Goal: Transaction & Acquisition: Purchase product/service

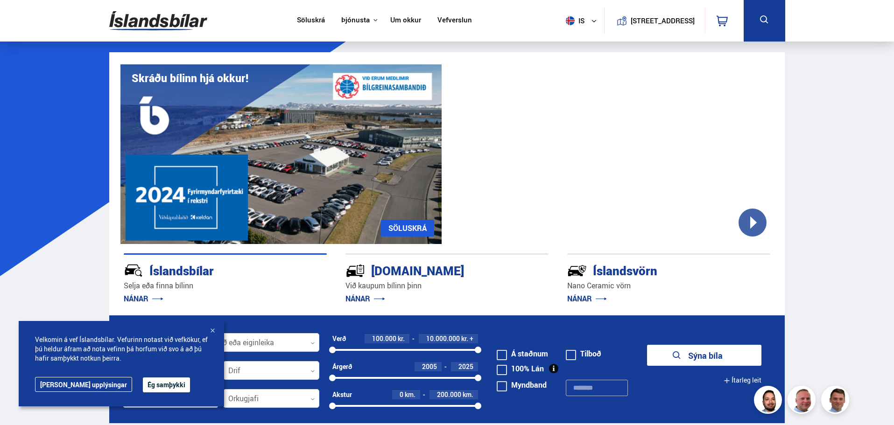
click at [143, 384] on button "Ég samþykki" at bounding box center [166, 384] width 47 height 15
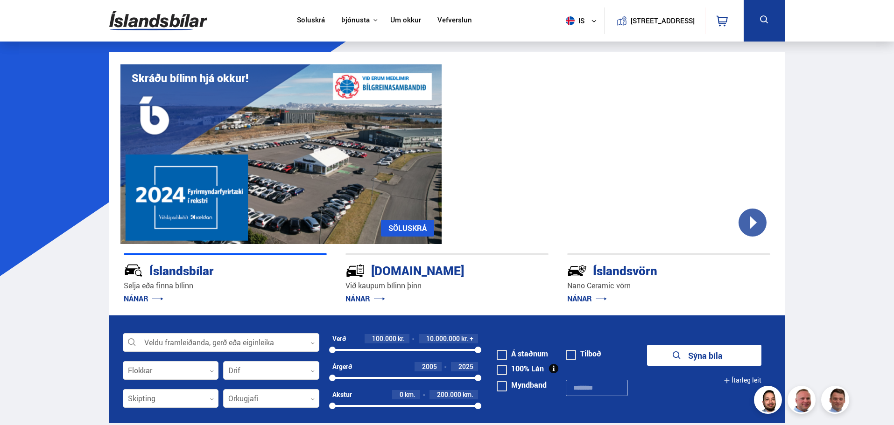
scroll to position [47, 0]
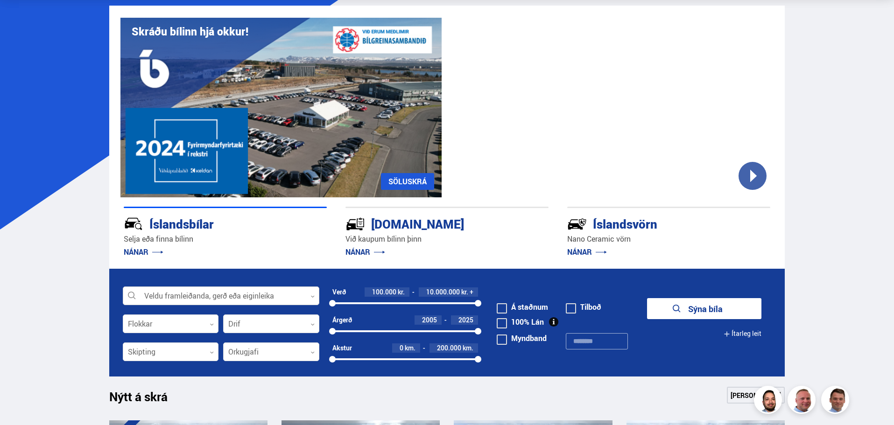
click at [313, 298] on icon at bounding box center [312, 296] width 4 height 4
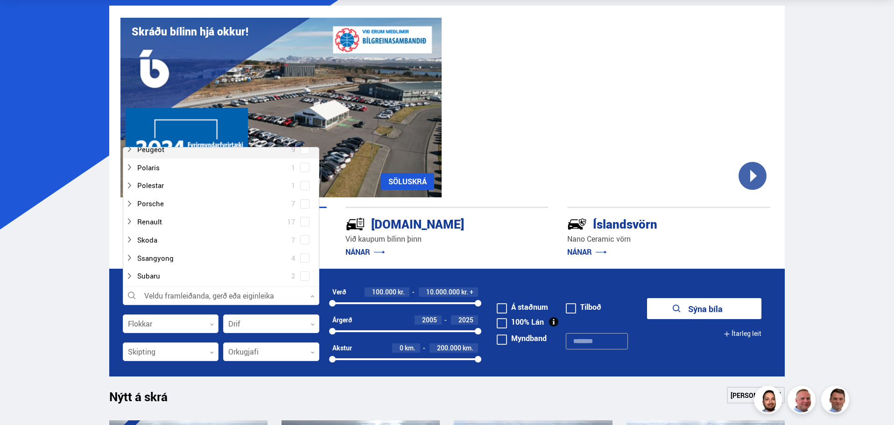
scroll to position [560, 0]
click at [225, 266] on div at bounding box center [212, 265] width 172 height 14
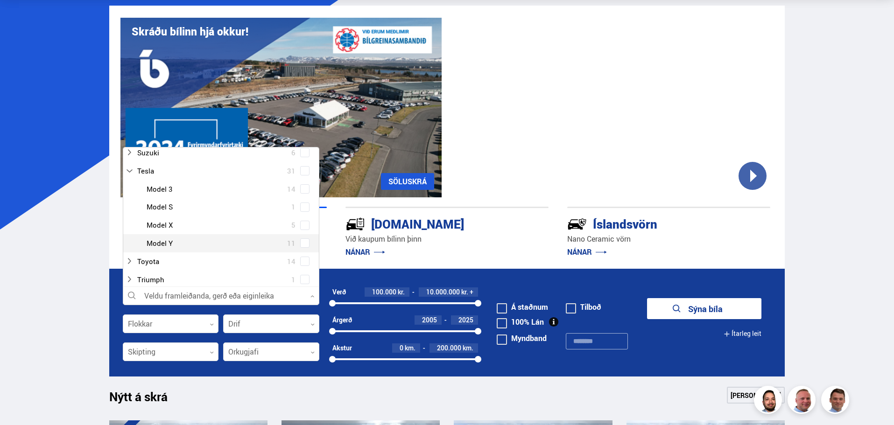
click at [169, 245] on div at bounding box center [230, 244] width 172 height 14
click at [303, 244] on span at bounding box center [305, 243] width 4 height 4
click at [224, 241] on div at bounding box center [230, 244] width 172 height 14
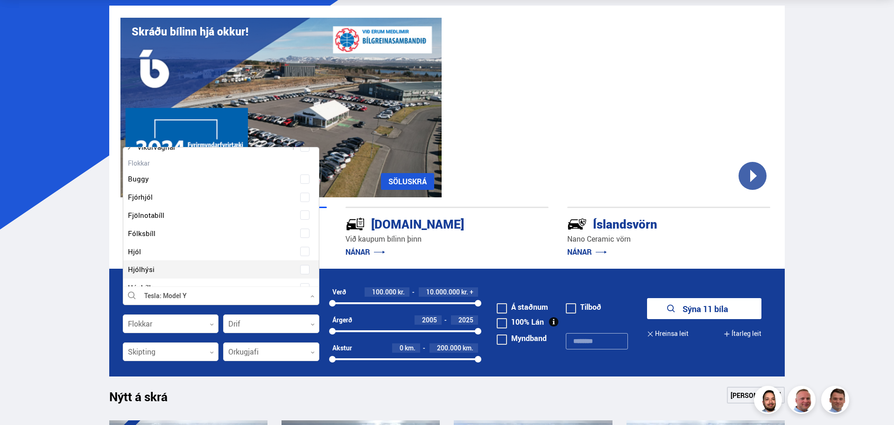
scroll to position [905, 0]
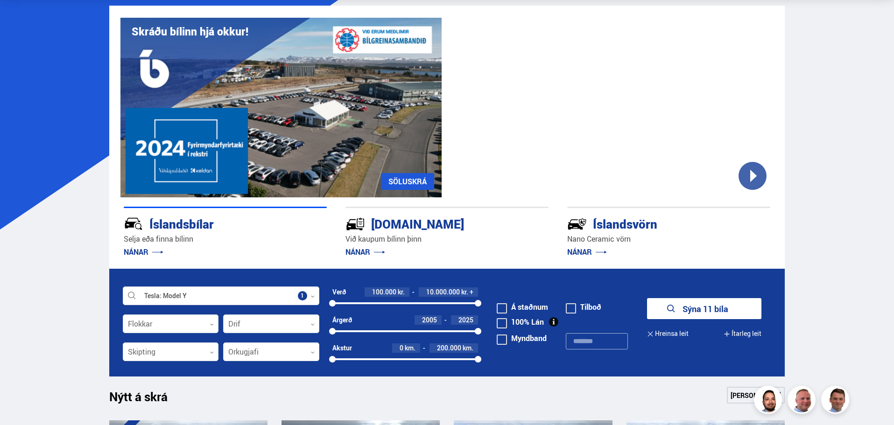
click at [714, 307] on button "Sýna 11 bíla" at bounding box center [704, 308] width 114 height 21
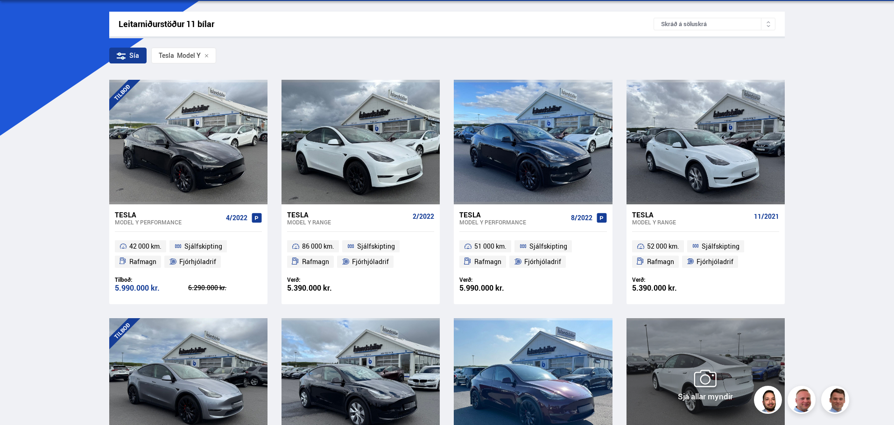
scroll to position [140, 0]
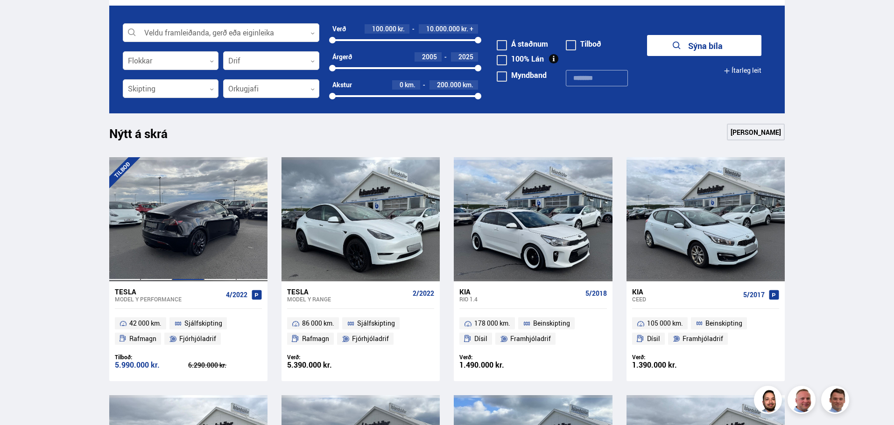
click at [194, 216] on div at bounding box center [188, 219] width 32 height 124
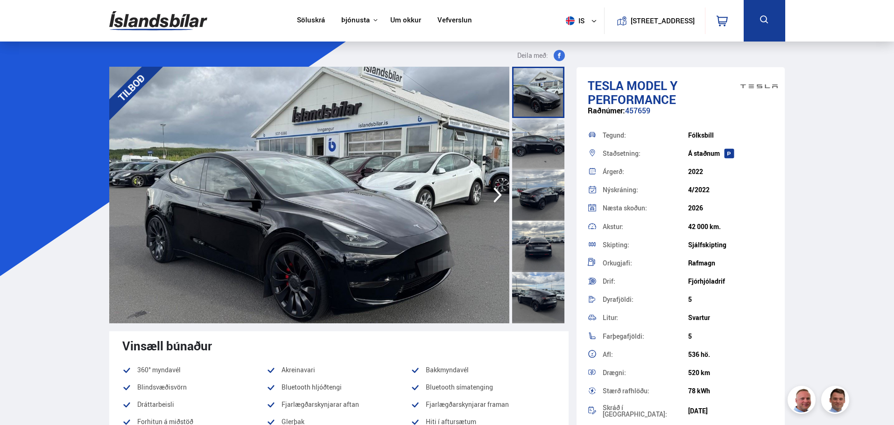
click at [496, 194] on icon "button" at bounding box center [497, 195] width 19 height 22
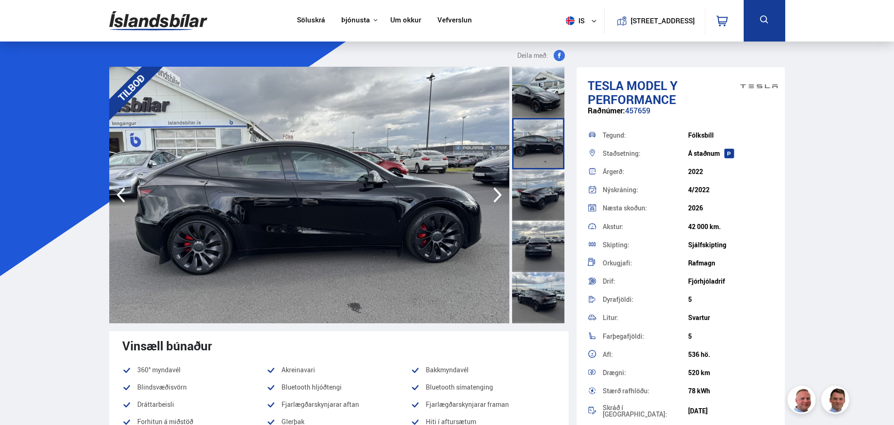
click at [496, 194] on icon "button" at bounding box center [497, 195] width 19 height 22
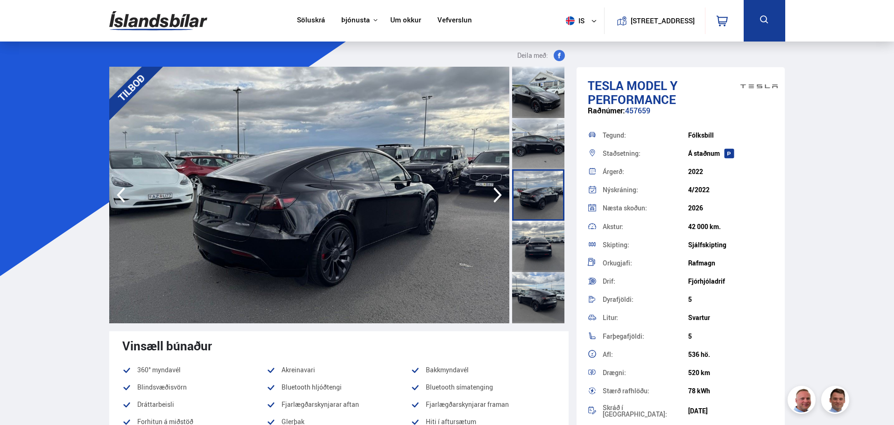
click at [496, 194] on icon "button" at bounding box center [497, 195] width 19 height 22
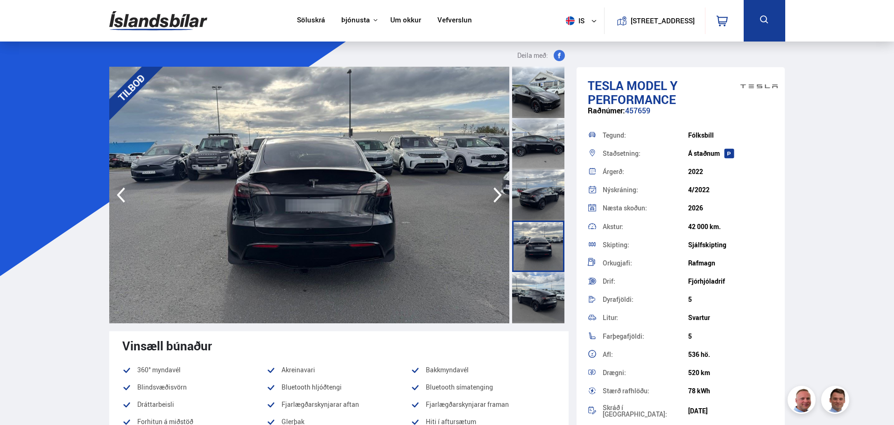
click at [496, 194] on icon "button" at bounding box center [497, 195] width 19 height 22
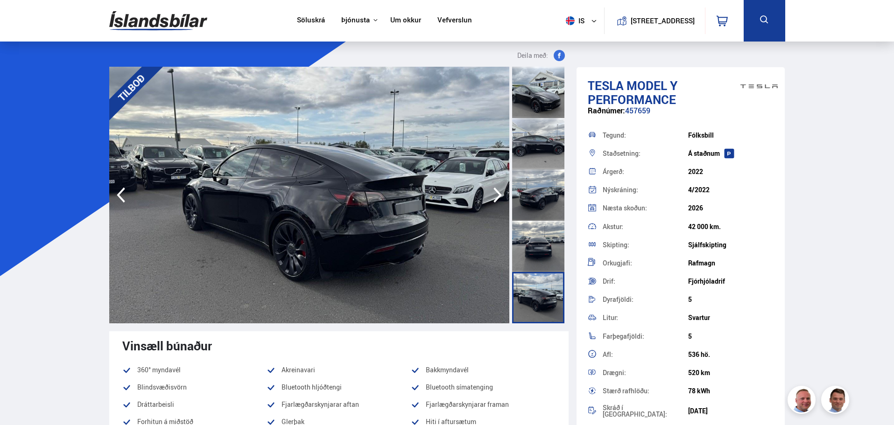
click at [496, 194] on icon "button" at bounding box center [497, 195] width 19 height 22
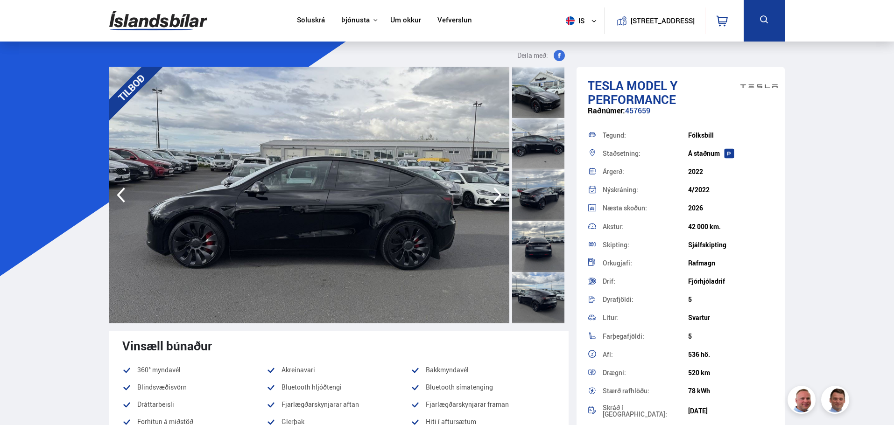
click at [496, 194] on icon "button" at bounding box center [497, 195] width 19 height 22
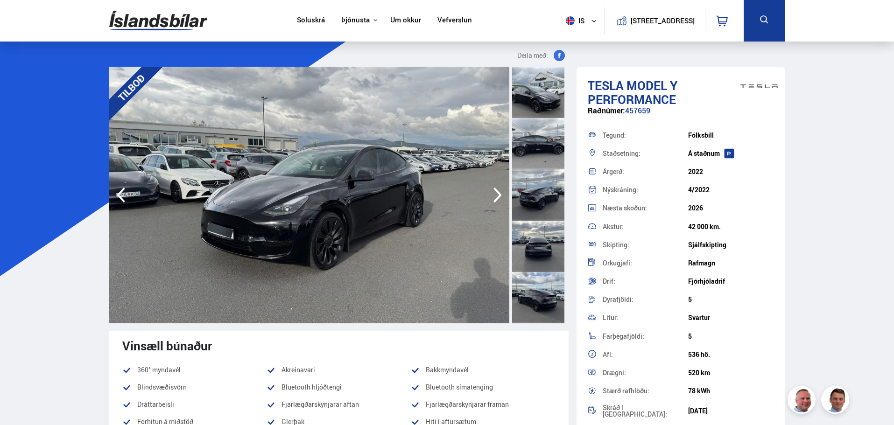
click at [496, 194] on icon "button" at bounding box center [497, 195] width 19 height 22
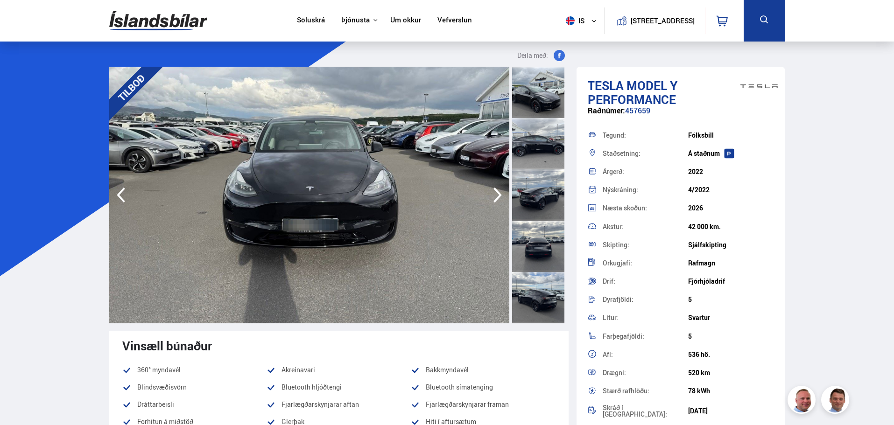
click at [496, 194] on icon "button" at bounding box center [497, 195] width 19 height 22
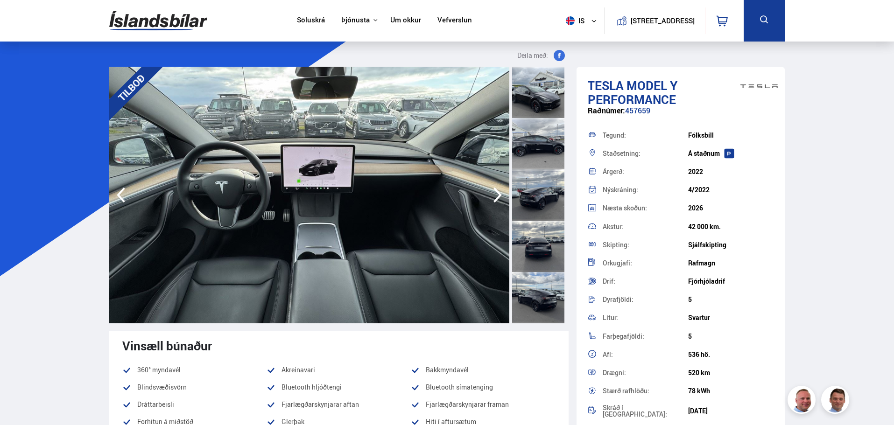
click at [496, 194] on icon "button" at bounding box center [497, 195] width 19 height 22
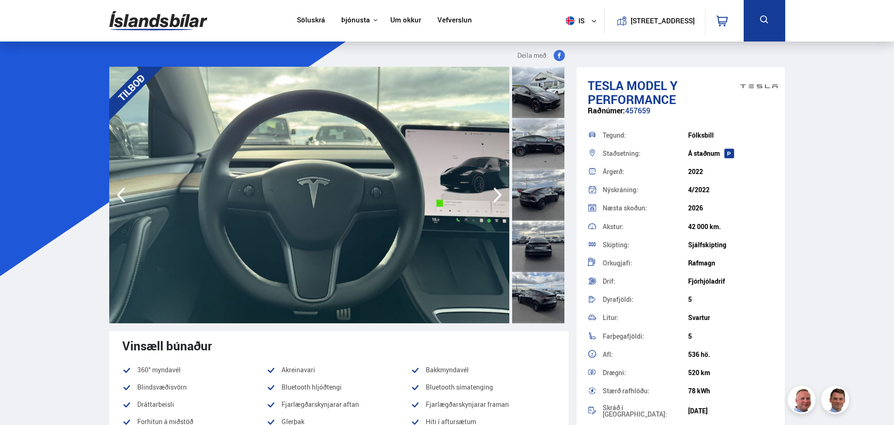
click at [496, 194] on icon "button" at bounding box center [497, 195] width 19 height 22
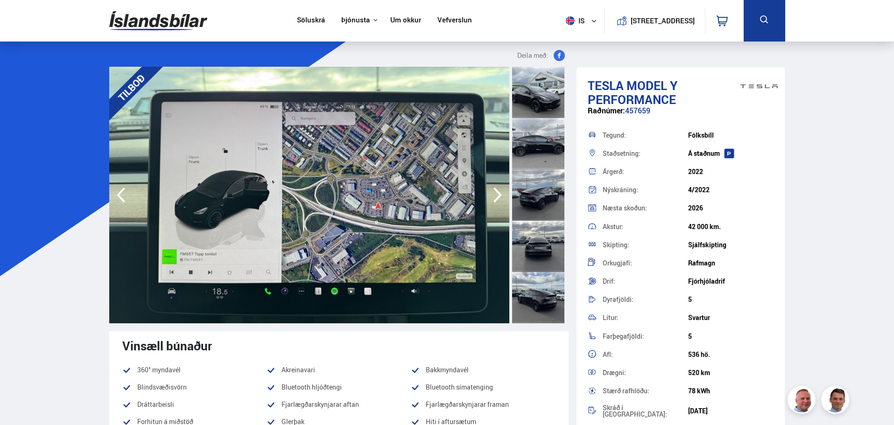
click at [496, 194] on icon "button" at bounding box center [497, 195] width 19 height 22
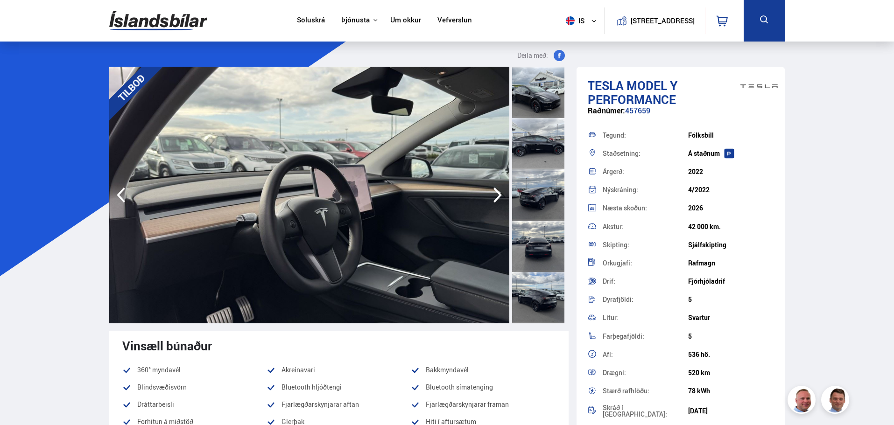
click at [496, 194] on icon "button" at bounding box center [497, 195] width 19 height 22
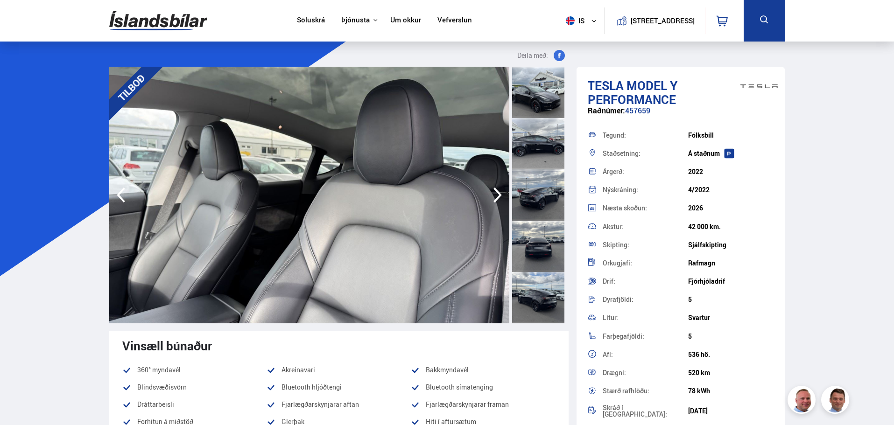
click at [496, 194] on icon "button" at bounding box center [497, 195] width 19 height 22
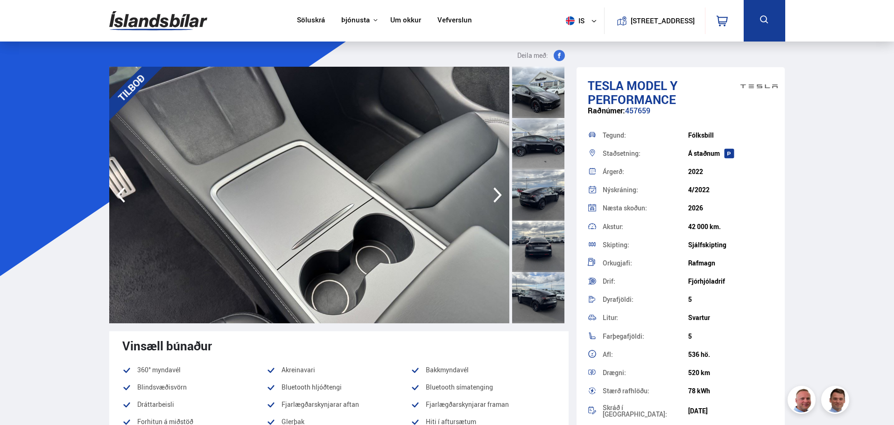
click at [496, 194] on icon "button" at bounding box center [497, 195] width 19 height 22
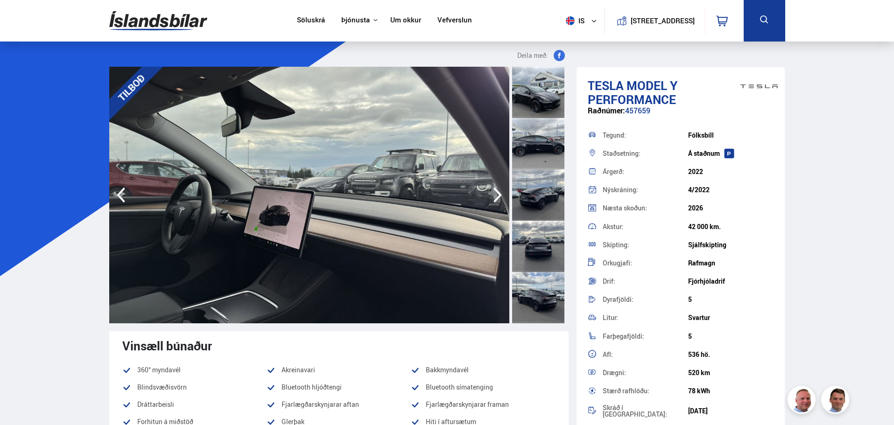
click at [496, 194] on icon "button" at bounding box center [497, 195] width 19 height 22
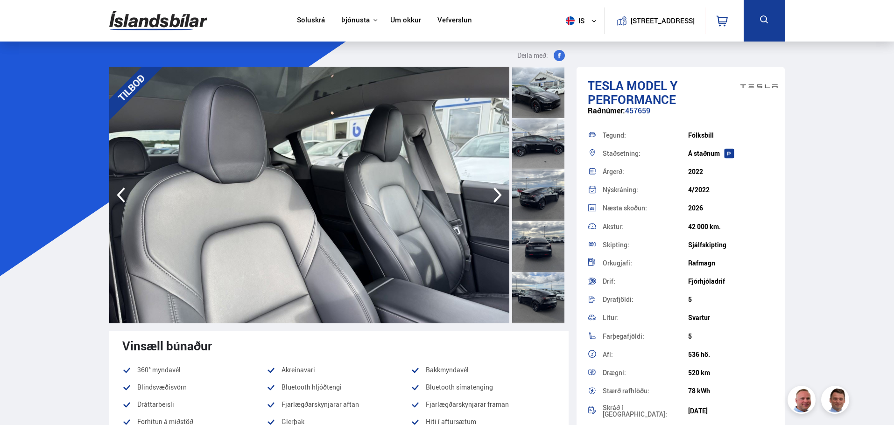
click at [496, 194] on icon "button" at bounding box center [497, 195] width 19 height 22
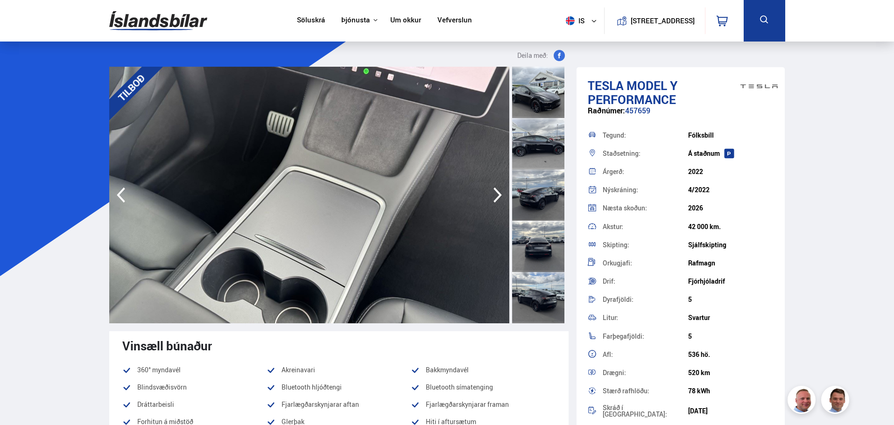
click at [496, 194] on icon "button" at bounding box center [497, 195] width 19 height 22
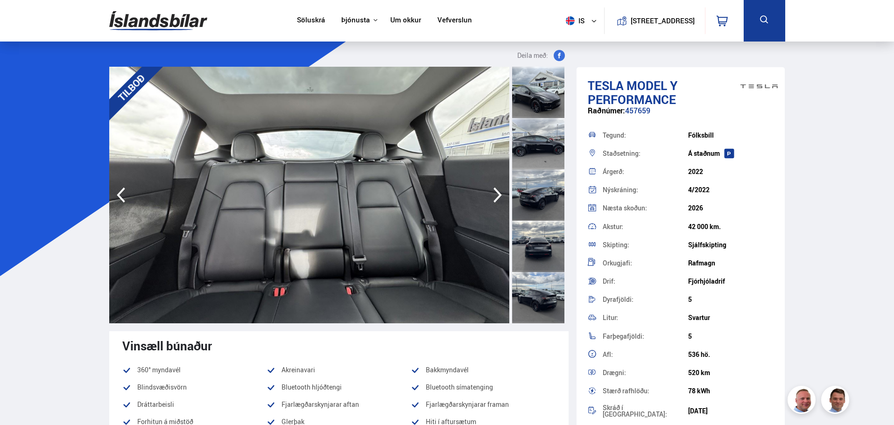
click at [496, 194] on icon "button" at bounding box center [497, 195] width 19 height 22
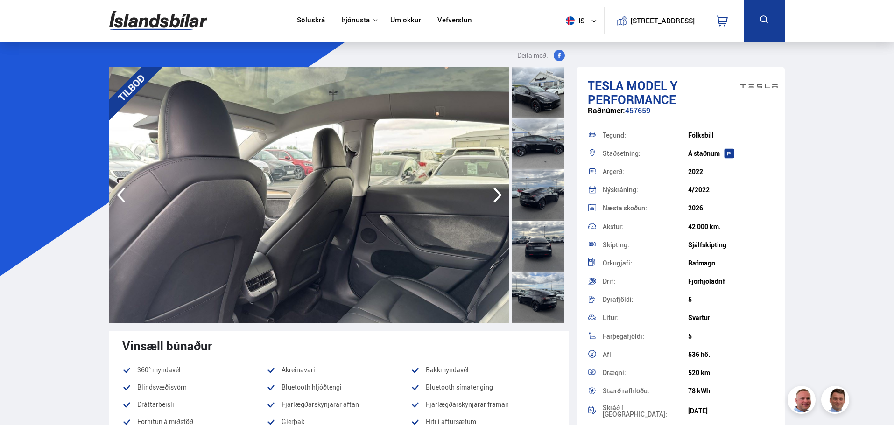
click at [496, 194] on icon "button" at bounding box center [497, 195] width 19 height 22
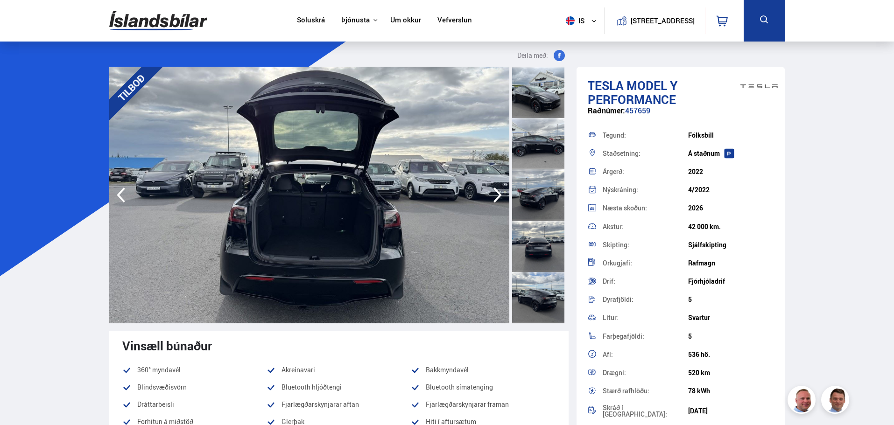
click at [496, 194] on icon "button" at bounding box center [497, 195] width 19 height 22
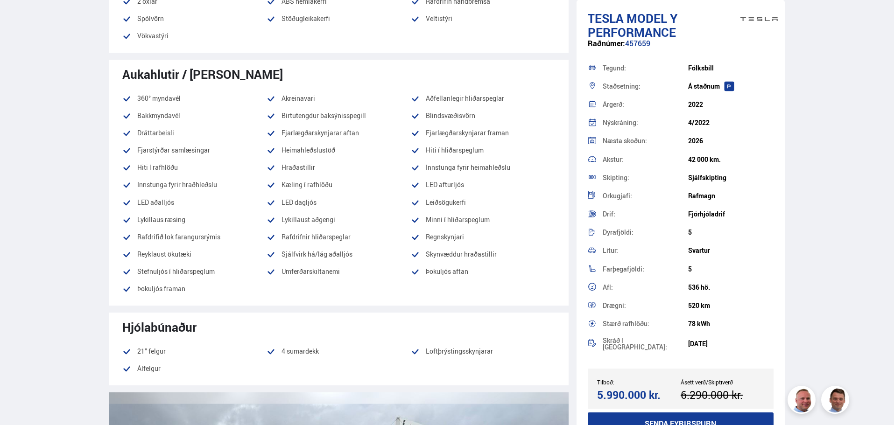
scroll to position [840, 0]
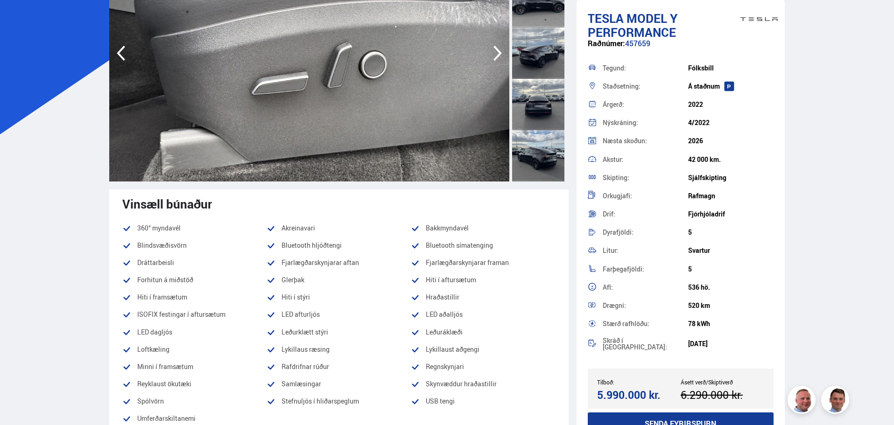
scroll to position [0, 0]
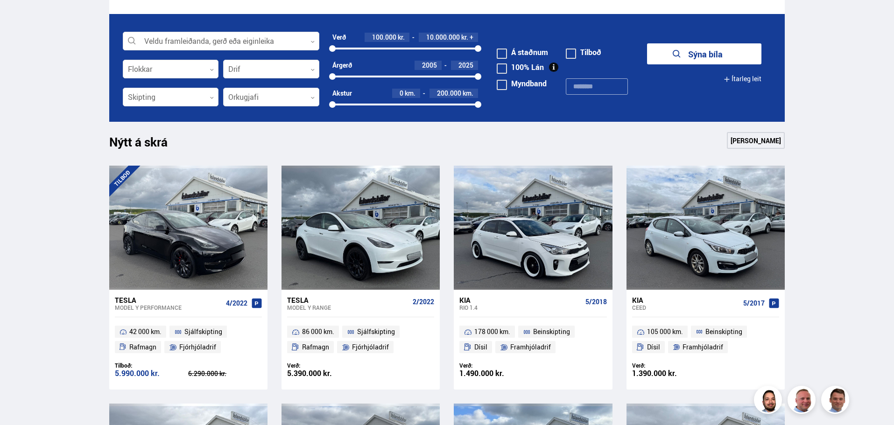
scroll to position [263, 0]
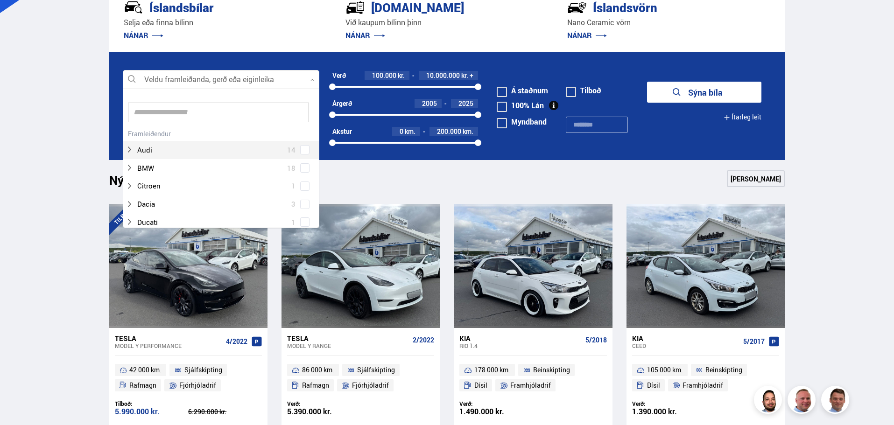
click at [310, 79] on div at bounding box center [221, 79] width 196 height 19
click at [194, 187] on div at bounding box center [212, 189] width 172 height 14
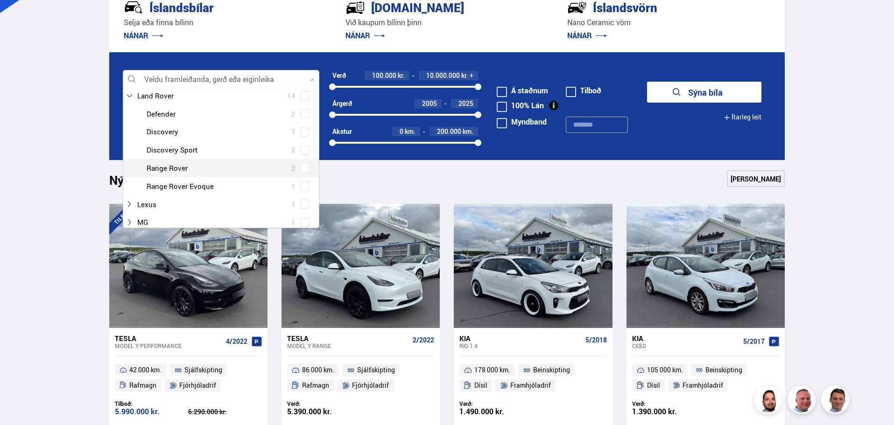
scroll to position [327, 0]
click at [264, 119] on div at bounding box center [230, 113] width 172 height 14
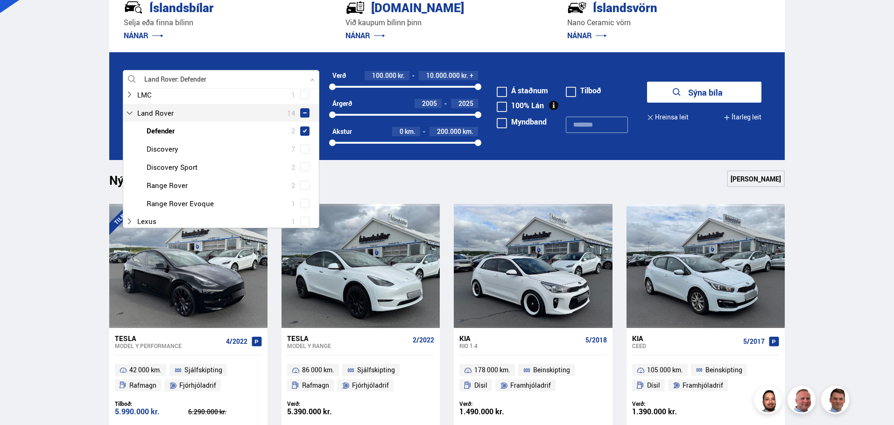
click at [300, 114] on div "Land Rover 14 Land Rover Defender 2 Land Rover Discovery 7 Land Rover Discovery…" at bounding box center [221, 158] width 196 height 109
click at [704, 96] on button "Sýna 2 bíla" at bounding box center [704, 92] width 114 height 21
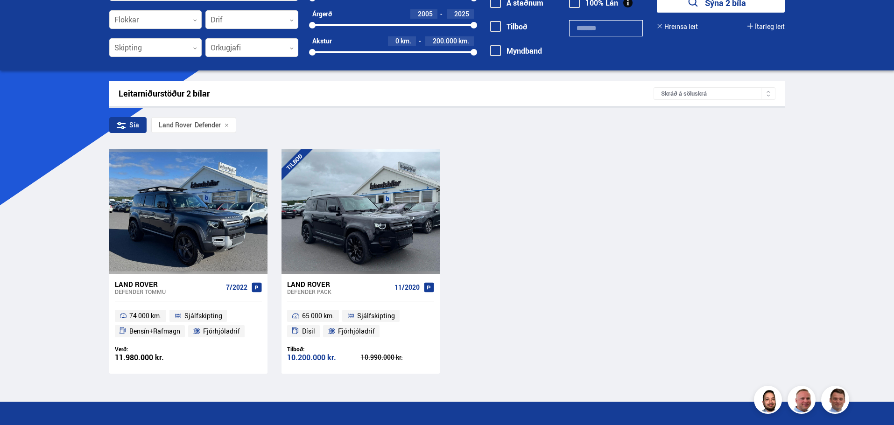
scroll to position [140, 0]
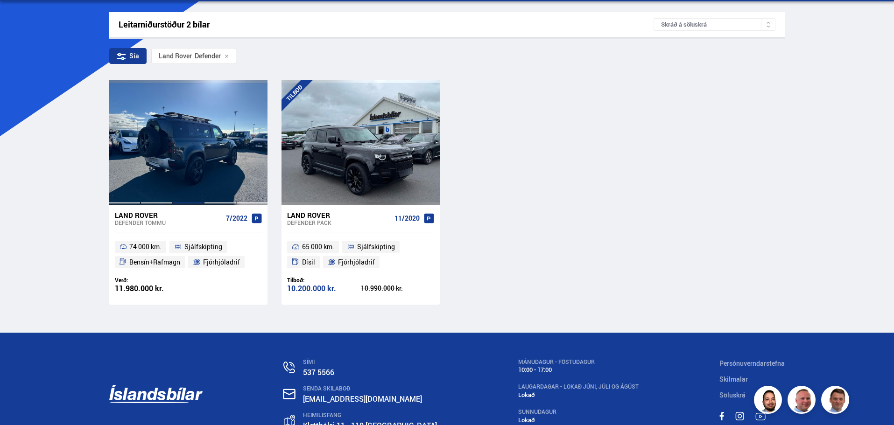
click at [192, 145] on div at bounding box center [188, 142] width 32 height 124
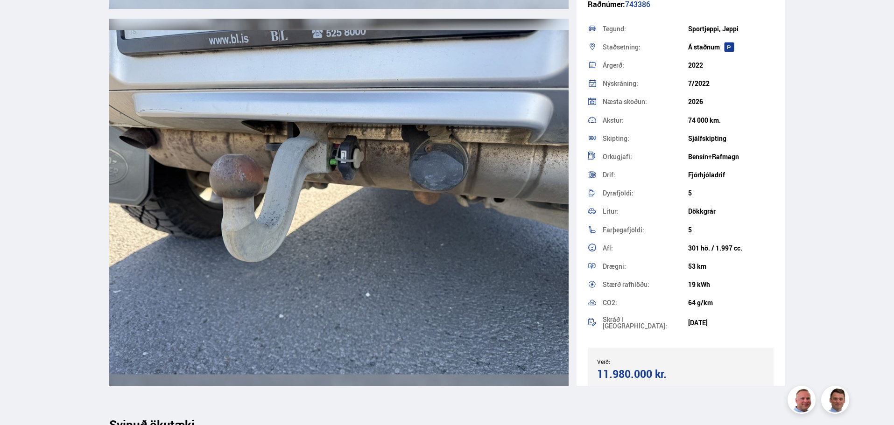
scroll to position [11432, 0]
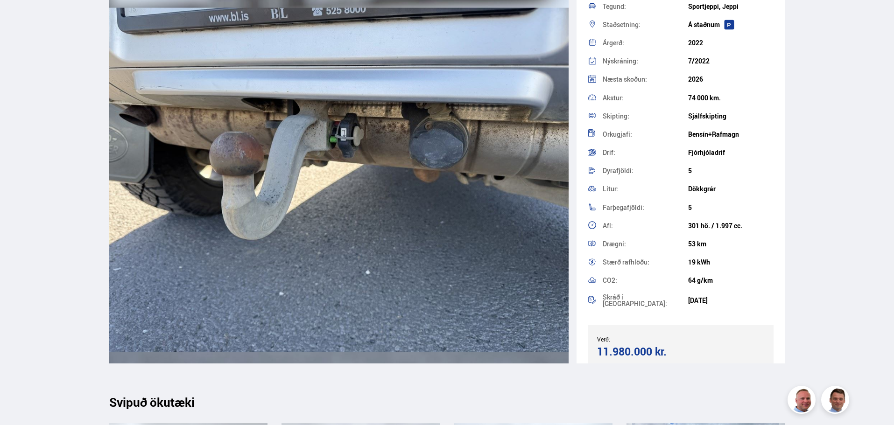
scroll to position [209, 0]
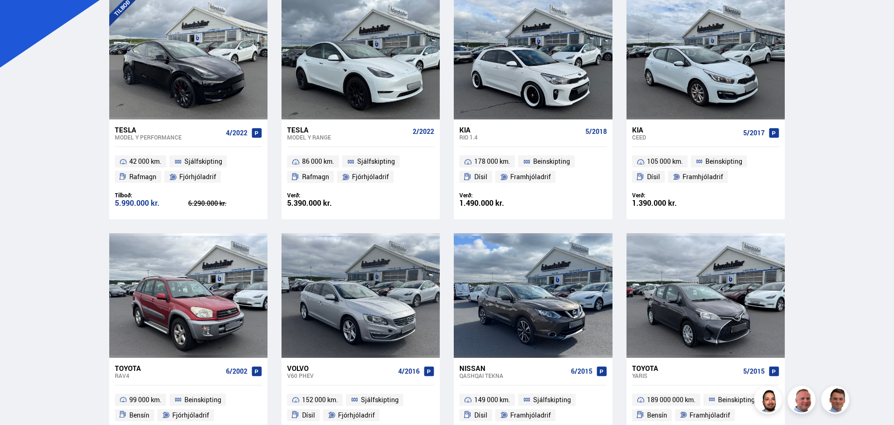
scroll to position [163, 0]
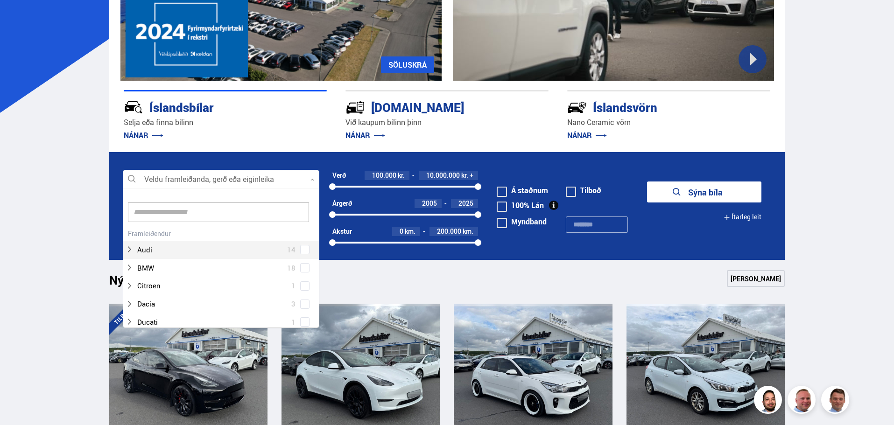
click at [310, 175] on div at bounding box center [221, 179] width 196 height 19
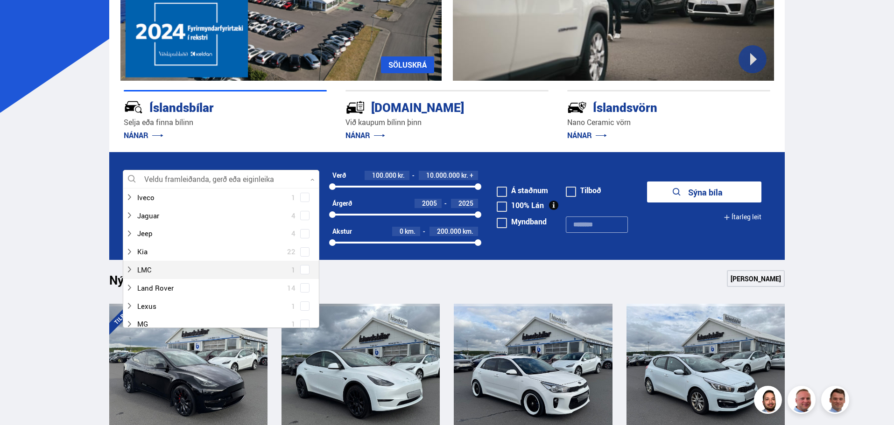
scroll to position [280, 0]
click at [303, 239] on span at bounding box center [305, 241] width 4 height 4
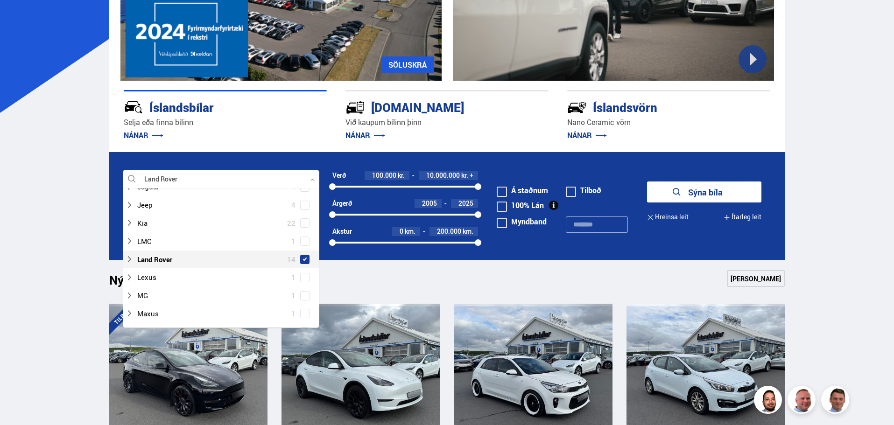
scroll to position [298, 0]
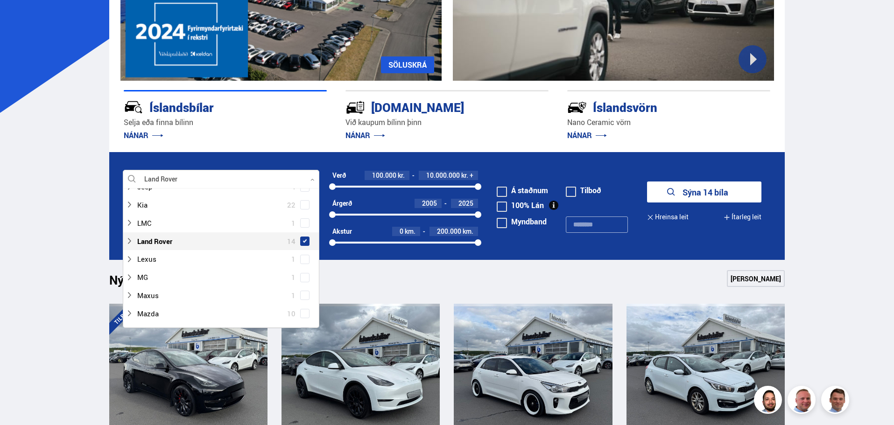
click at [704, 190] on button "Sýna 14 bíla" at bounding box center [704, 192] width 114 height 21
